Goal: Transaction & Acquisition: Purchase product/service

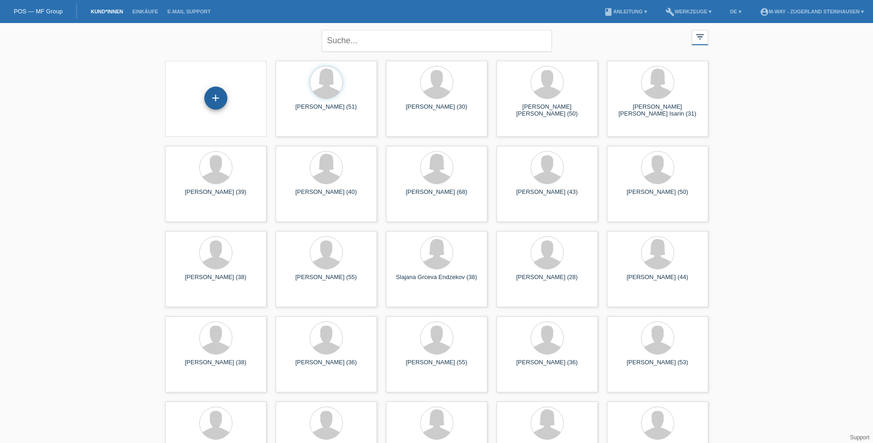
click at [223, 95] on div "+" at bounding box center [215, 97] width 23 height 23
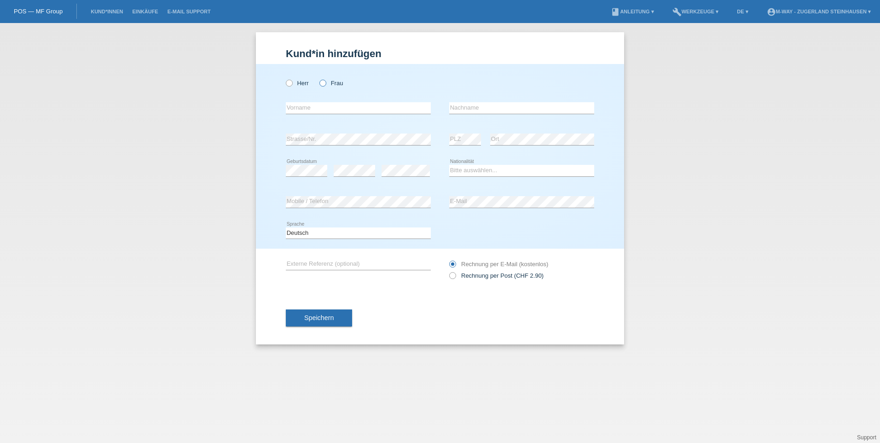
click at [318, 78] on icon at bounding box center [318, 78] width 0 height 0
click at [324, 81] on input "Frau" at bounding box center [322, 83] width 6 height 6
radio input "true"
click at [314, 107] on input "text" at bounding box center [358, 108] width 145 height 12
type input "Fabienne"
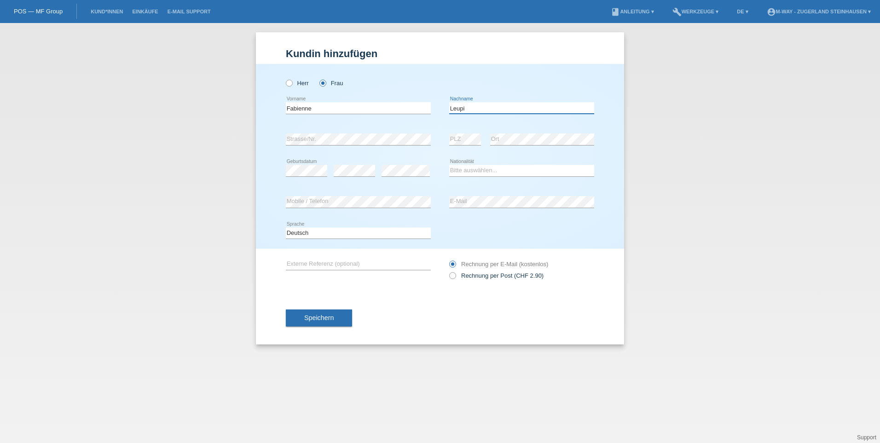
type input "Leupi"
click at [492, 170] on select "Bitte auswählen... Schweiz Deutschland Liechtenstein Österreich ------------ Af…" at bounding box center [521, 170] width 145 height 11
select select "CH"
click at [449, 165] on select "Bitte auswählen... Schweiz Deutschland Liechtenstein Österreich ------------ Af…" at bounding box center [521, 170] width 145 height 11
click at [311, 321] on span "Speichern" at bounding box center [318, 317] width 29 height 7
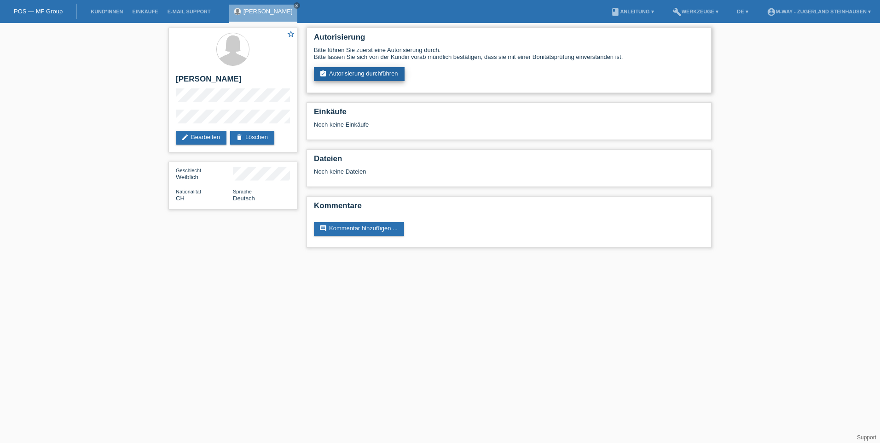
click at [357, 75] on link "assignment_turned_in Autorisierung durchführen" at bounding box center [359, 74] width 91 height 14
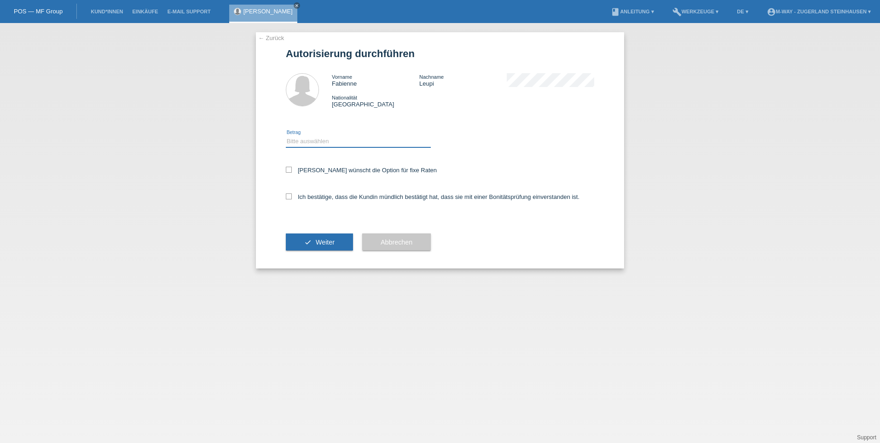
click at [299, 139] on select "Bitte auswählen CHF 1.00 - CHF 499.00 CHF 500.00 - CHF 1'999.00 CHF 2'000.00 - …" at bounding box center [358, 141] width 145 height 11
select select "2"
click at [286, 136] on select "Bitte auswählen CHF 1.00 - CHF 499.00 CHF 500.00 - CHF 1'999.00 CHF 2'000.00 - …" at bounding box center [358, 141] width 145 height 11
click at [290, 171] on icon at bounding box center [289, 170] width 6 height 6
click at [290, 171] on input "Kundin wünscht die Option für fixe Raten" at bounding box center [289, 170] width 6 height 6
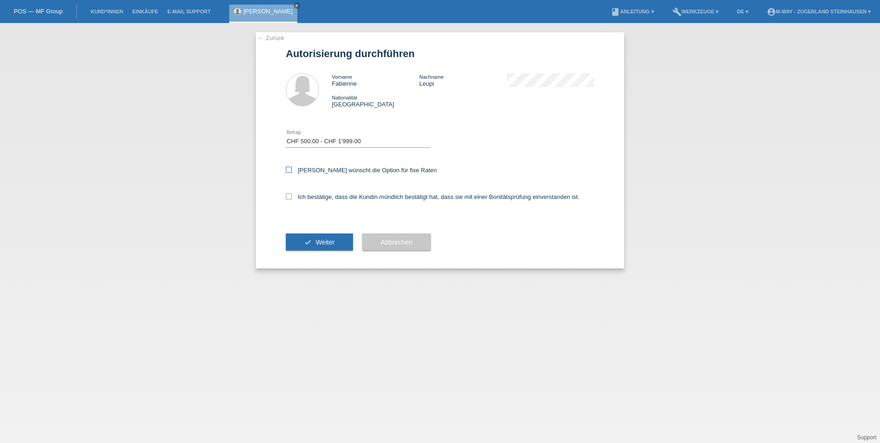
checkbox input "true"
click at [288, 196] on icon at bounding box center [289, 196] width 6 height 6
click at [288, 196] on input "Ich bestätige, dass die Kundin mündlich bestätigt hat, dass sie mit einer Bonit…" at bounding box center [289, 196] width 6 height 6
checkbox input "true"
click at [318, 242] on span "Weiter" at bounding box center [325, 241] width 19 height 7
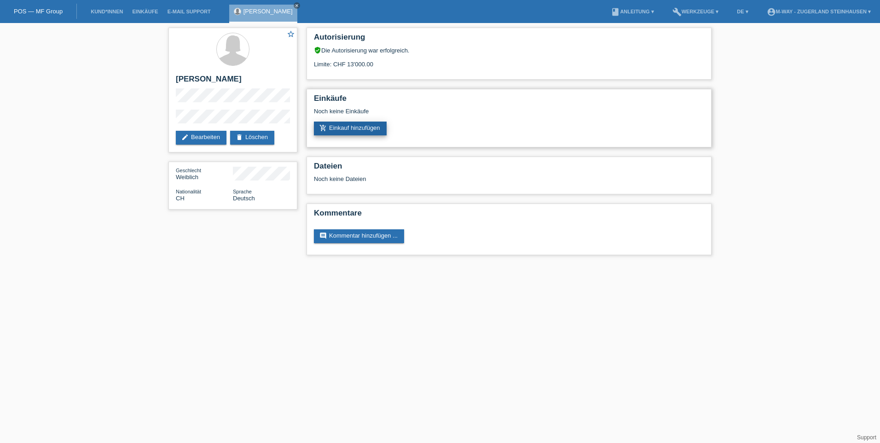
click at [362, 123] on link "add_shopping_cart Einkauf hinzufügen" at bounding box center [350, 128] width 73 height 14
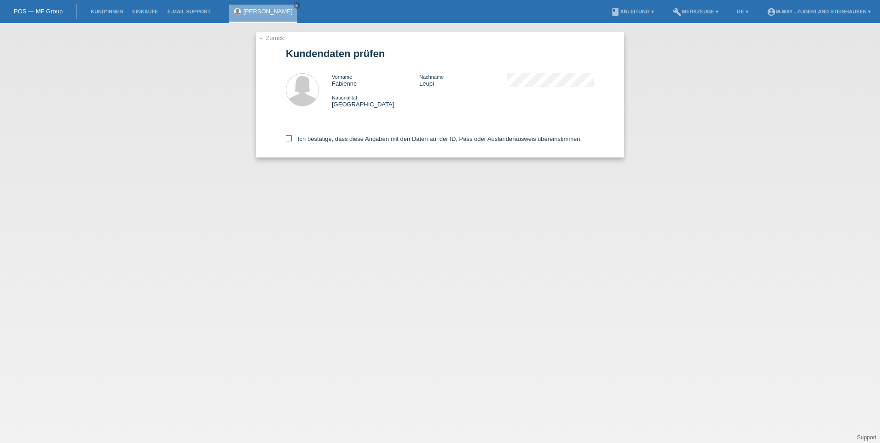
click at [288, 136] on icon at bounding box center [289, 138] width 6 height 6
click at [288, 136] on input "Ich bestätige, dass diese Angaben mit den Daten auf der ID, Pass oder Ausländer…" at bounding box center [289, 138] width 6 height 6
checkbox input "true"
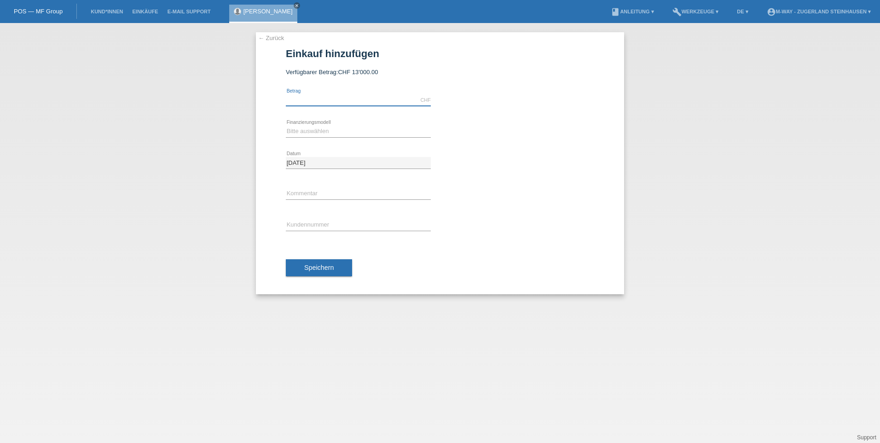
click at [297, 103] on input "text" at bounding box center [358, 100] width 145 height 12
click at [595, 190] on div "← Zurück Einkauf hinzufügen Verfügbarer Betrag: CHF 13'000.00 error Betrag" at bounding box center [440, 163] width 368 height 262
click at [331, 132] on select "Bitte auswählen Fixe Raten Kauf auf Rechnung mit Teilzahlungsoption" at bounding box center [358, 131] width 145 height 11
select select "77"
click at [286, 126] on select "Bitte auswählen Fixe Raten Kauf auf Rechnung mit Teilzahlungsoption" at bounding box center [358, 131] width 145 height 11
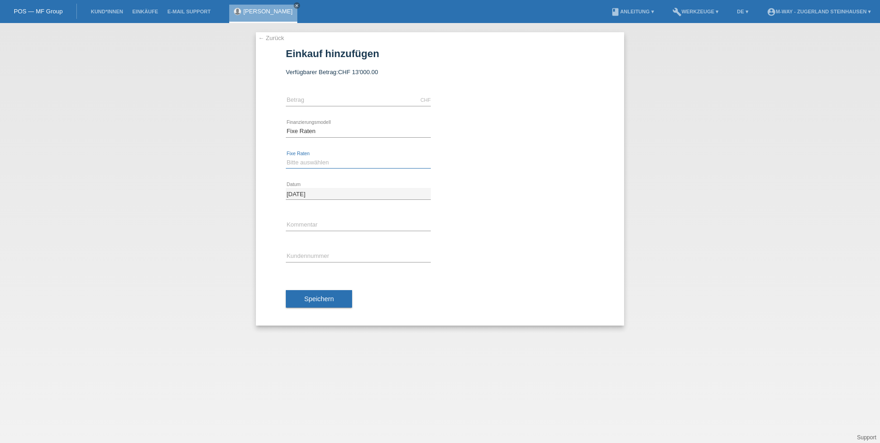
click at [300, 160] on select "Bitte auswählen 4 Raten 5 Raten 6 Raten 7 Raten 8 Raten 9 Raten 10 Raten 11 Rat…" at bounding box center [358, 162] width 145 height 11
select select "172"
click at [286, 157] on select "Bitte auswählen 4 Raten 5 Raten 6 Raten 7 Raten 8 Raten 9 Raten 10 Raten 11 Rat…" at bounding box center [358, 162] width 145 height 11
click at [331, 97] on input "text" at bounding box center [358, 100] width 145 height 12
type input "1723.90"
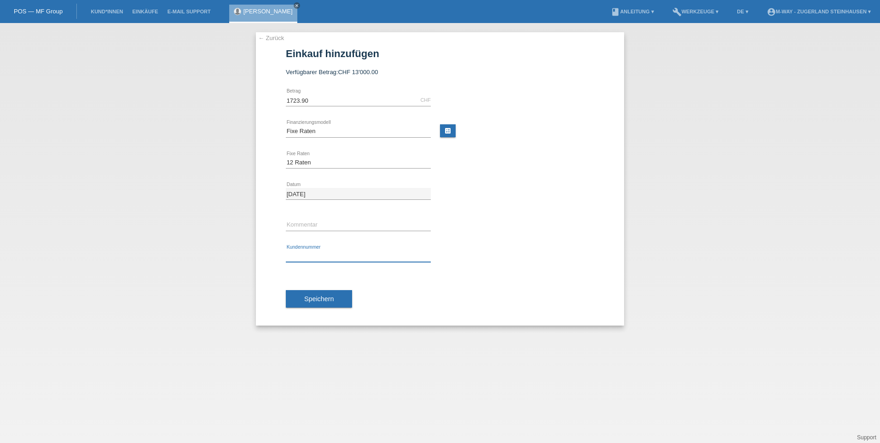
click at [305, 256] on input "text" at bounding box center [358, 256] width 145 height 12
type input "K166117"
drag, startPoint x: 309, startPoint y: 97, endPoint x: 271, endPoint y: 98, distance: 38.2
click at [271, 98] on div "← Zurück Einkauf hinzufügen Verfügbarer Betrag: CHF 13'000.00 1723.90" at bounding box center [440, 178] width 368 height 293
type input "1674.00"
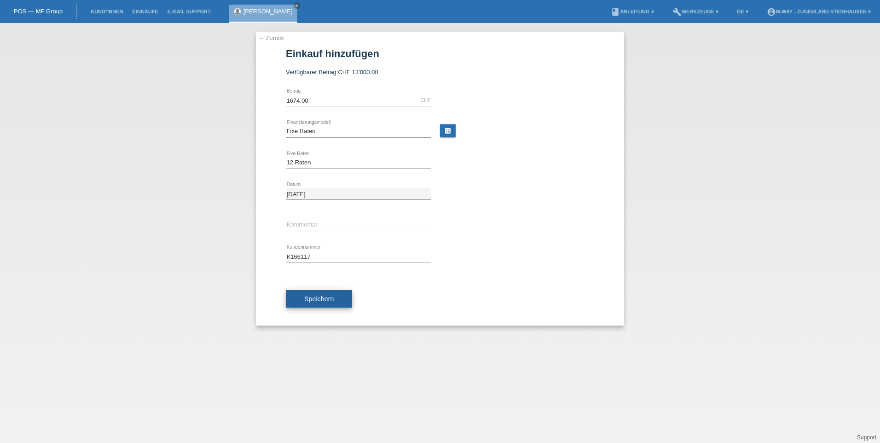
click at [326, 304] on button "Speichern" at bounding box center [319, 298] width 66 height 17
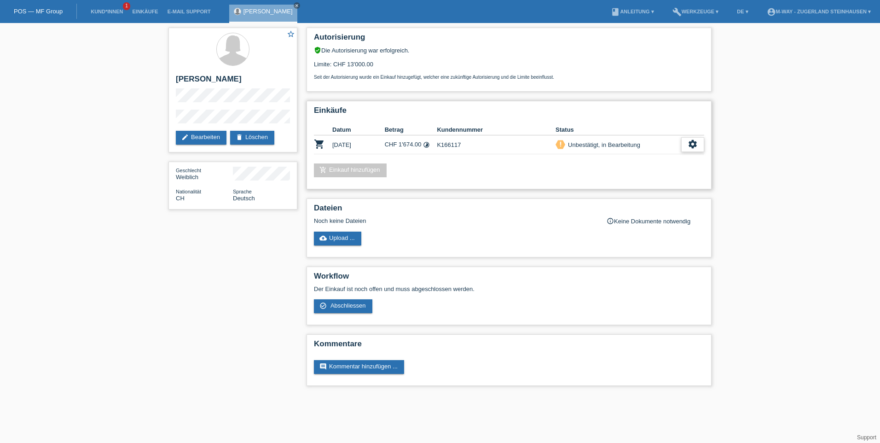
click at [691, 146] on icon "settings" at bounding box center [692, 144] width 10 height 10
click at [623, 187] on span "Abschliessen" at bounding box center [618, 186] width 38 height 11
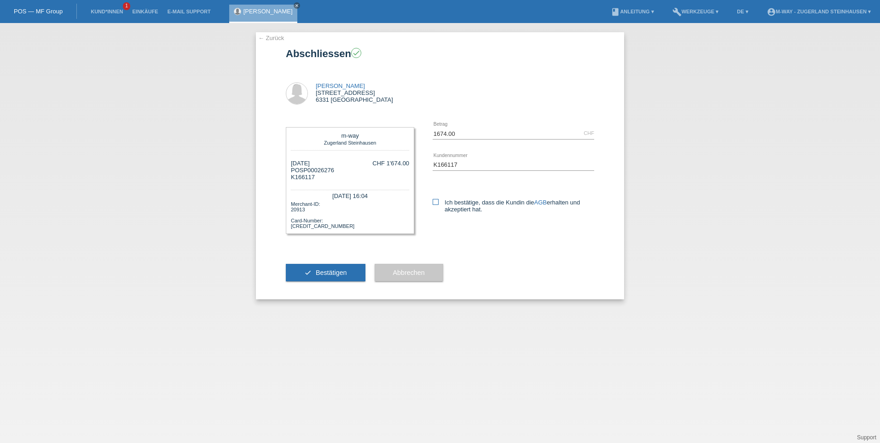
click at [434, 199] on icon at bounding box center [435, 202] width 6 height 6
click at [434, 199] on input "Ich bestätige, dass die Kundin die AGB erhalten und akzeptiert hat." at bounding box center [435, 202] width 6 height 6
checkbox input "true"
click at [338, 276] on button "check Bestätigen" at bounding box center [326, 272] width 80 height 17
